Goal: Task Accomplishment & Management: Use online tool/utility

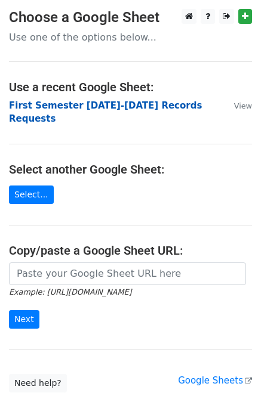
click at [100, 106] on strong "First Semester 2025-2026 Records Requests" at bounding box center [105, 112] width 193 height 24
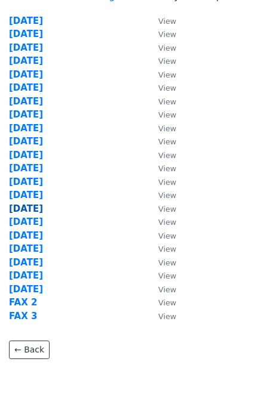
scroll to position [93, 0]
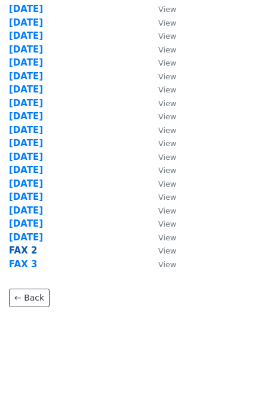
click at [23, 248] on strong "FAX 2" at bounding box center [23, 250] width 28 height 11
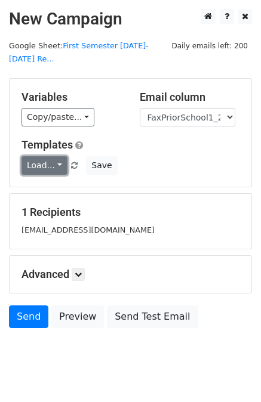
click at [36, 156] on link "Load..." at bounding box center [44, 165] width 46 height 18
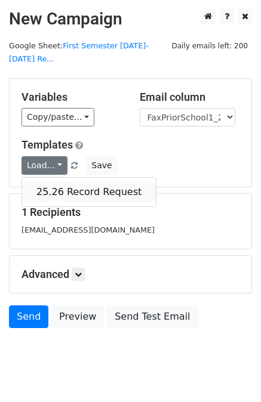
click at [73, 183] on link "25.26 Record Request" at bounding box center [89, 192] width 134 height 19
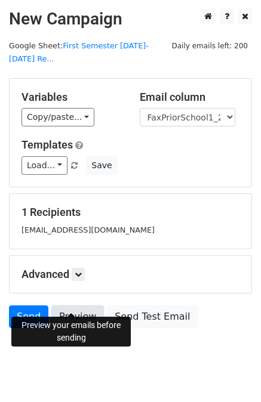
click at [67, 305] on link "Preview" at bounding box center [77, 316] width 52 height 23
click at [27, 305] on link "Send" at bounding box center [28, 316] width 39 height 23
